Goal: Task Accomplishment & Management: Manage account settings

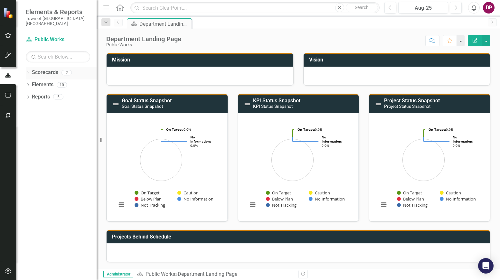
click at [29, 71] on icon at bounding box center [28, 72] width 2 height 3
click at [31, 83] on icon "Dropdown" at bounding box center [31, 85] width 5 height 4
click at [28, 108] on icon "Dropdown" at bounding box center [28, 110] width 5 height 4
click at [27, 157] on icon "Dropdown" at bounding box center [28, 159] width 5 height 4
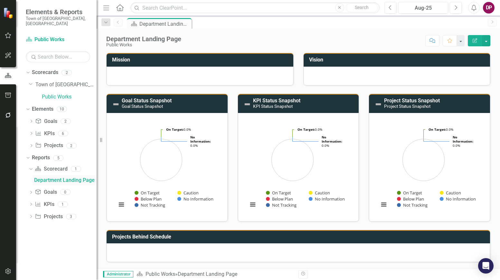
click at [36, 177] on div "Department Landing Page" at bounding box center [65, 180] width 62 height 6
click at [51, 177] on div "Department Landing Page" at bounding box center [65, 180] width 62 height 6
click at [50, 177] on div "Department Landing Page" at bounding box center [65, 180] width 62 height 6
click at [476, 40] on icon "Edit Report" at bounding box center [475, 40] width 6 height 5
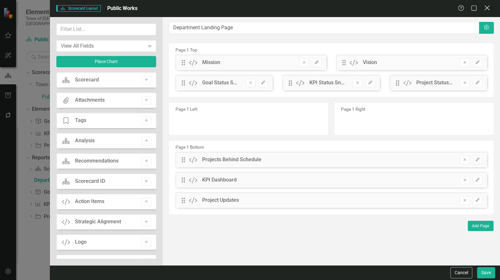
click at [487, 6] on icon "Close" at bounding box center [487, 8] width 8 height 6
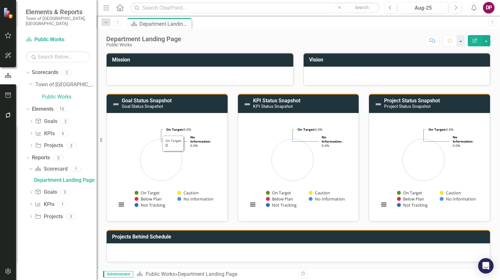
click at [172, 80] on div at bounding box center [200, 76] width 187 height 19
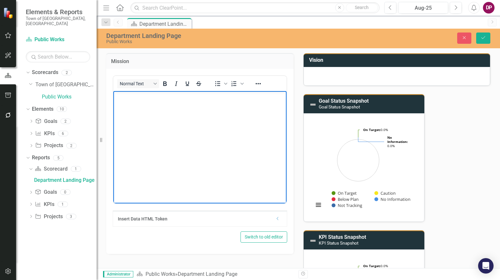
click at [155, 112] on body "Rich Text Area. Press ALT-0 for help." at bounding box center [199, 139] width 173 height 97
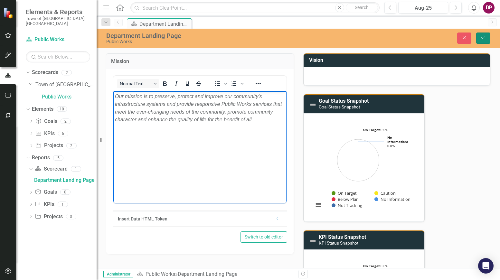
click at [481, 39] on icon "Save" at bounding box center [483, 37] width 6 height 5
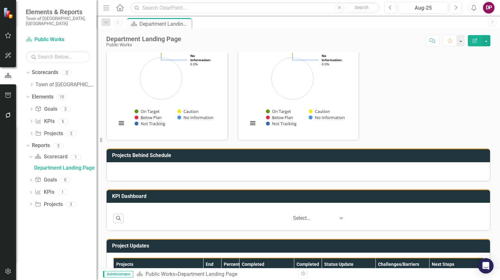
scroll to position [198, 0]
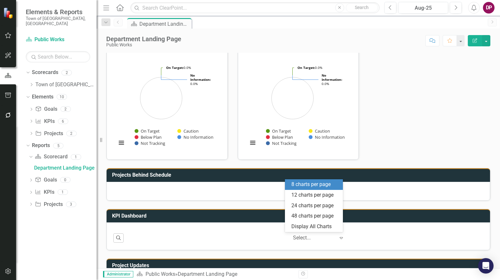
click at [338, 238] on icon "Expand" at bounding box center [341, 237] width 6 height 5
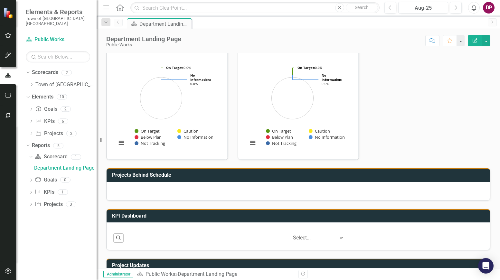
click at [405, 146] on div "Mission Our mission is to preserve, protect and improve our community's infrast…" at bounding box center [298, 3] width 394 height 313
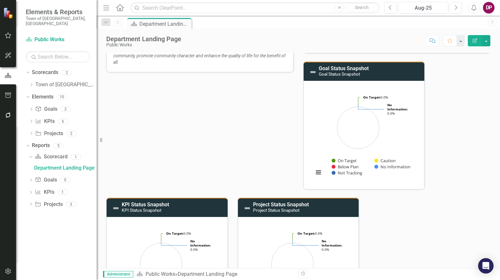
scroll to position [0, 0]
